Goal: Information Seeking & Learning: Learn about a topic

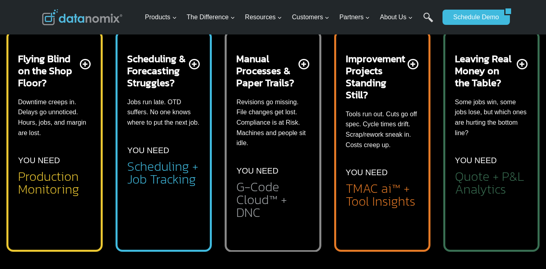
scroll to position [330, 0]
click at [387, 200] on h2 "TMAC ai™ + Tool Insights" at bounding box center [382, 195] width 73 height 26
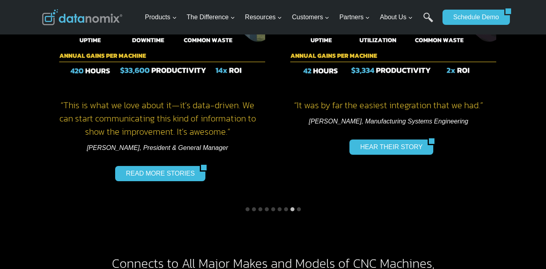
scroll to position [1391, 0]
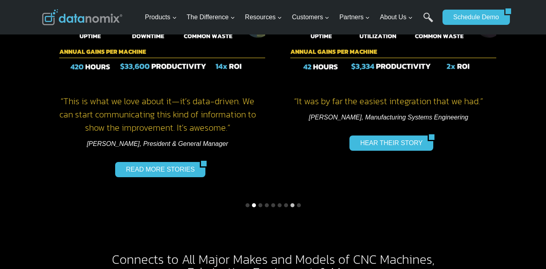
click at [254, 204] on button "Go to slide 2" at bounding box center [254, 206] width 4 height 4
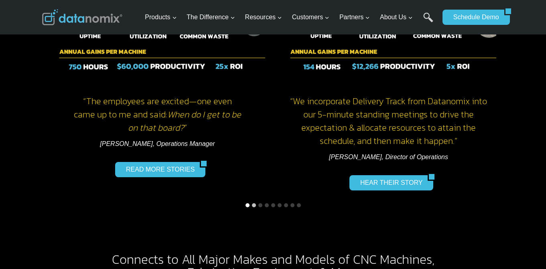
click at [247, 204] on button "Go to slide 1" at bounding box center [248, 206] width 4 height 4
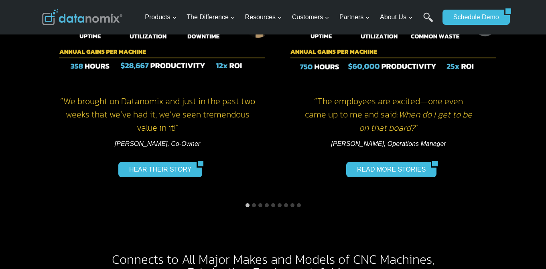
click at [253, 202] on li "Select a slide to show" at bounding box center [254, 205] width 6 height 6
click at [255, 204] on button "Go to slide 2" at bounding box center [254, 206] width 4 height 4
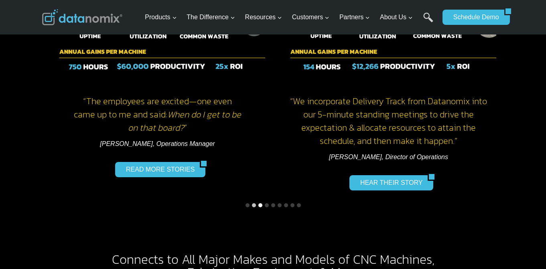
click at [261, 204] on button "Go to slide 3" at bounding box center [261, 206] width 4 height 4
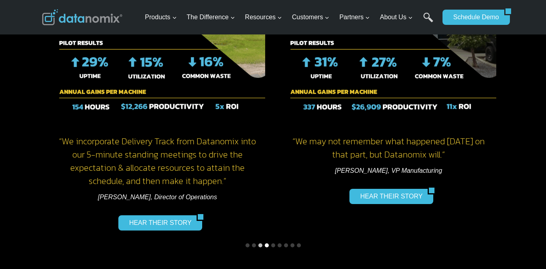
scroll to position [1354, 0]
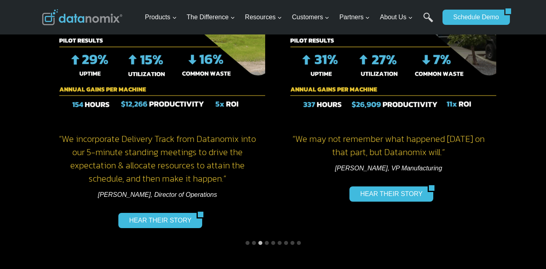
click at [267, 240] on li "Select a slide to show" at bounding box center [267, 243] width 6 height 6
click at [267, 241] on button "Go to slide 4" at bounding box center [267, 243] width 4 height 4
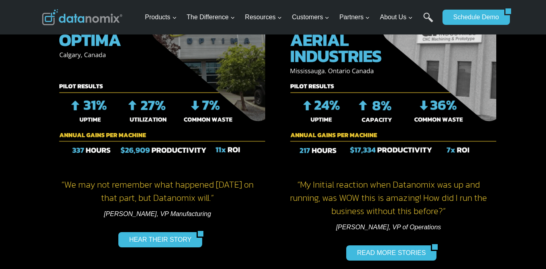
scroll to position [1308, 0]
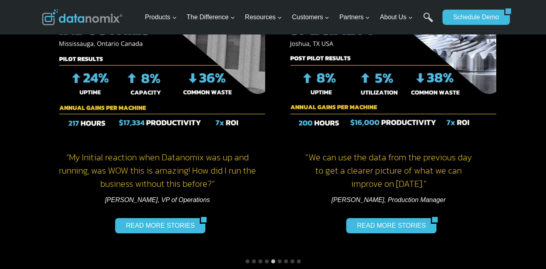
scroll to position [1436, 0]
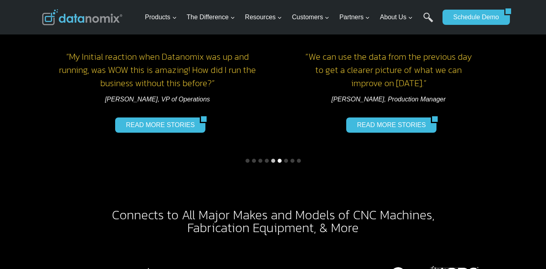
click at [279, 159] on button "Go to slide 6" at bounding box center [280, 161] width 4 height 4
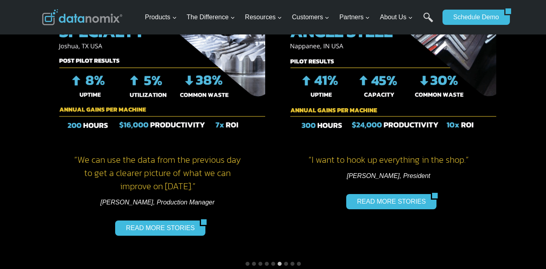
scroll to position [1348, 0]
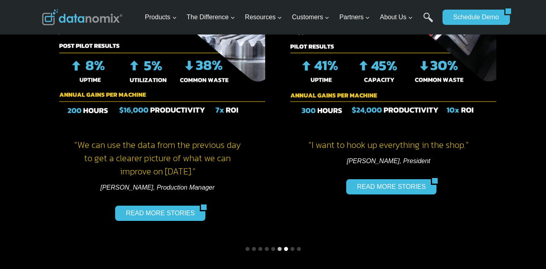
click at [285, 247] on button "Go to slide 7" at bounding box center [286, 249] width 4 height 4
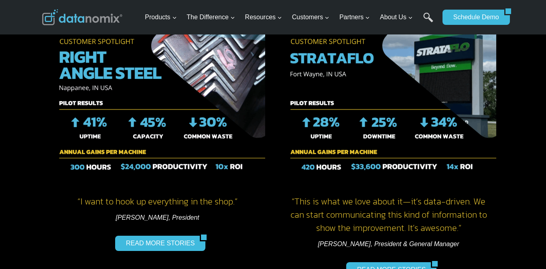
scroll to position [1466, 0]
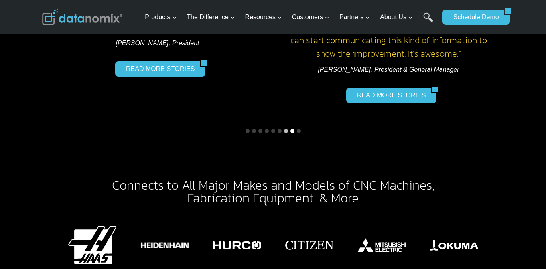
click at [293, 129] on button "Go to slide 8" at bounding box center [293, 131] width 4 height 4
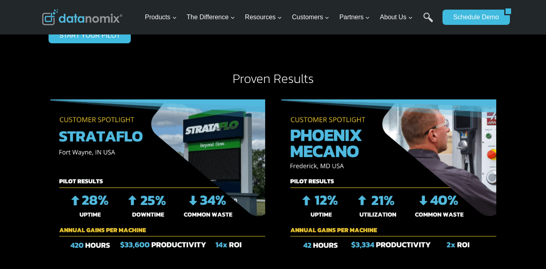
scroll to position [1212, 0]
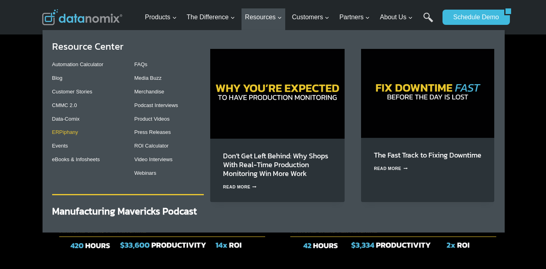
click at [70, 135] on link "ERPiphany" at bounding box center [65, 132] width 26 height 6
